Goal: Find specific page/section: Find specific page/section

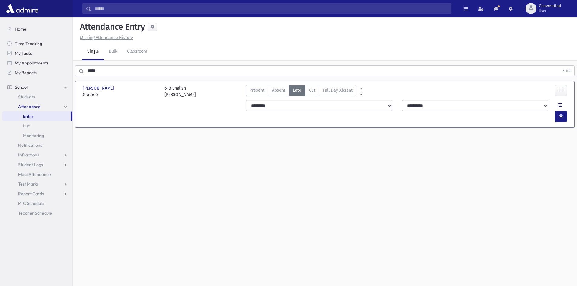
click at [60, 88] on link "School" at bounding box center [37, 87] width 70 height 10
click at [40, 72] on link "My Reports" at bounding box center [37, 73] width 70 height 10
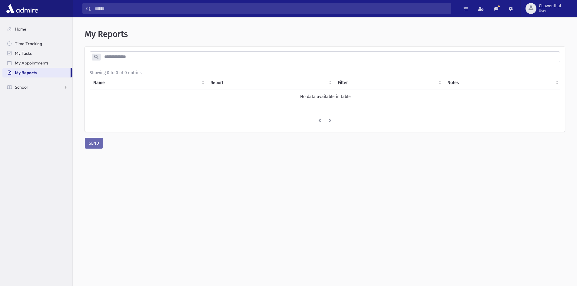
click at [117, 58] on input "search" at bounding box center [330, 56] width 459 height 11
click at [39, 81] on ul "Home Time Tracking My Tasks My Appointments My Reports School School Students A…" at bounding box center [37, 58] width 70 height 68
click at [34, 84] on link "School" at bounding box center [37, 87] width 70 height 10
click at [43, 158] on link "Test Marks" at bounding box center [37, 155] width 70 height 10
click at [43, 154] on link "Test Marks" at bounding box center [37, 155] width 70 height 10
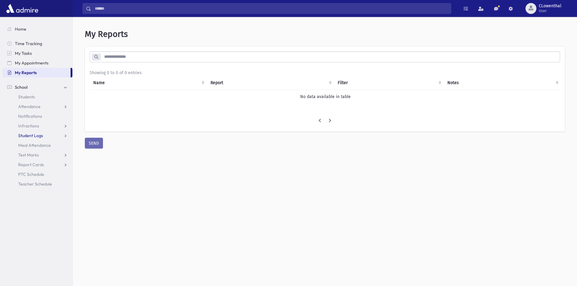
click at [54, 137] on link "Student Logs" at bounding box center [37, 136] width 70 height 10
click at [56, 129] on link "Infractions" at bounding box center [37, 126] width 70 height 10
click at [55, 109] on link "Attendance" at bounding box center [37, 107] width 70 height 10
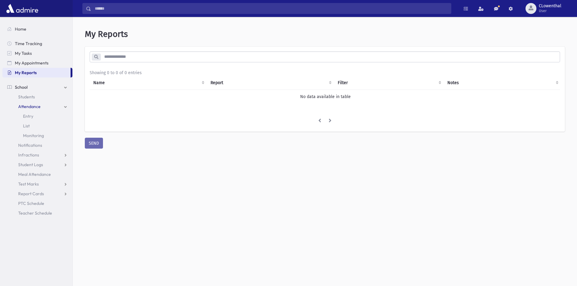
click at [55, 109] on link "Attendance" at bounding box center [37, 107] width 70 height 10
click at [36, 99] on link "Students" at bounding box center [37, 97] width 70 height 10
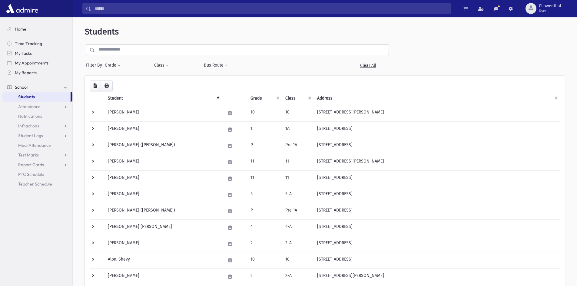
click at [255, 97] on th "Grade" at bounding box center [264, 98] width 35 height 14
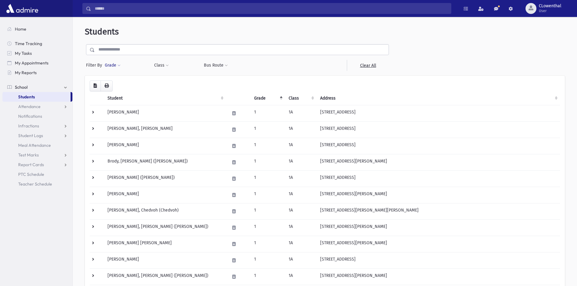
click at [114, 66] on button "Grade" at bounding box center [112, 65] width 16 height 11
click at [127, 82] on ul at bounding box center [139, 82] width 63 height 9
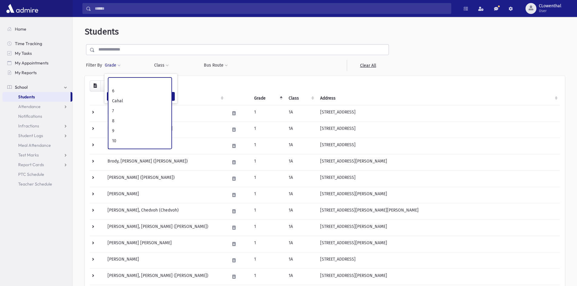
scroll to position [91, 0]
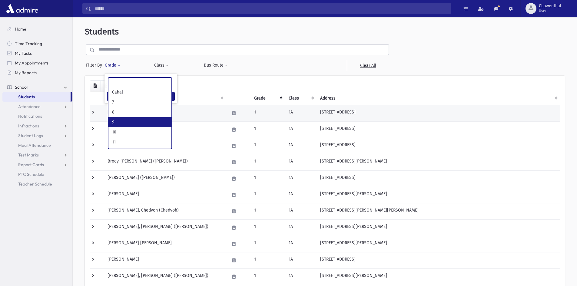
drag, startPoint x: 132, startPoint y: 118, endPoint x: 135, endPoint y: 116, distance: 3.5
select select "**"
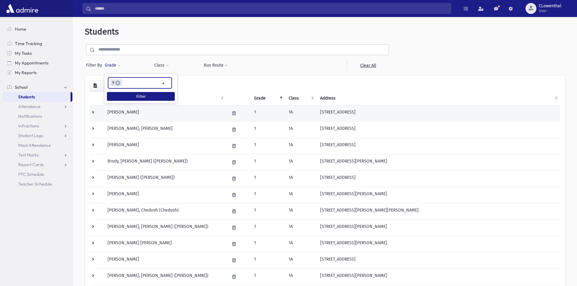
scroll to position [65, 0]
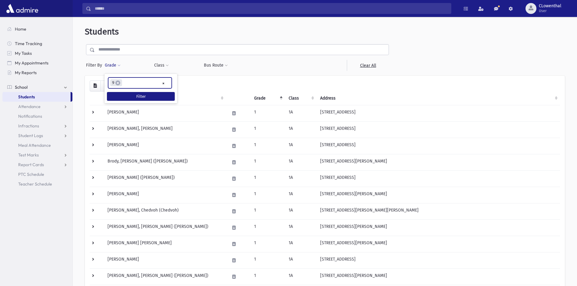
click at [167, 91] on div "* * * * * * * * * ***** * * * ** ** ** × × 9 Filter" at bounding box center [140, 88] width 73 height 29
click at [164, 94] on button "Filter" at bounding box center [141, 96] width 68 height 9
